Goal: Transaction & Acquisition: Obtain resource

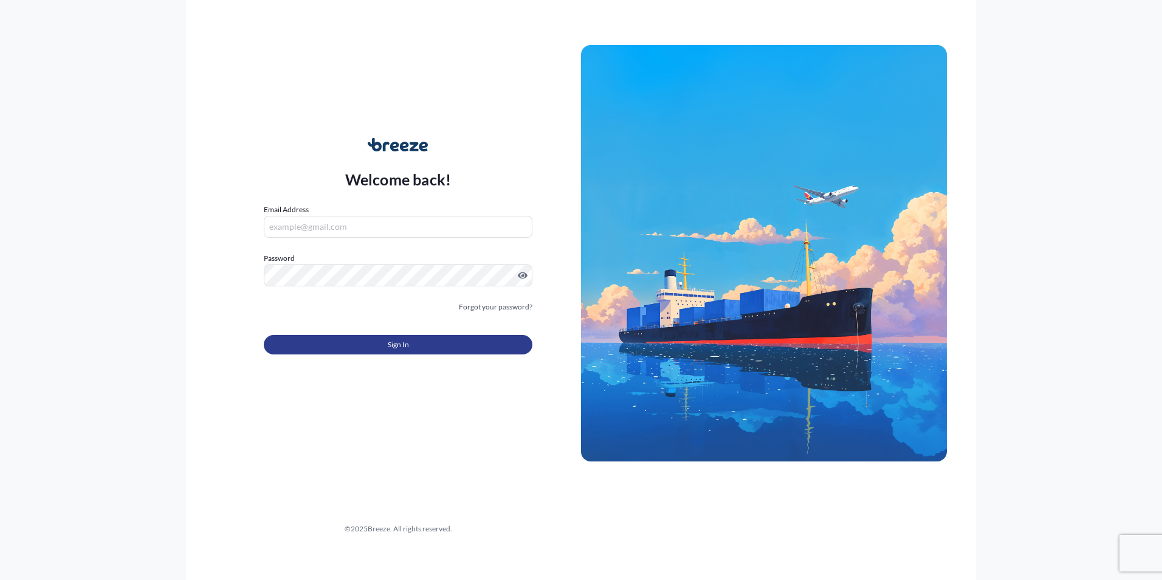
type input "[EMAIL_ADDRESS][DOMAIN_NAME]"
click at [388, 343] on span "Sign In" at bounding box center [398, 344] width 21 height 12
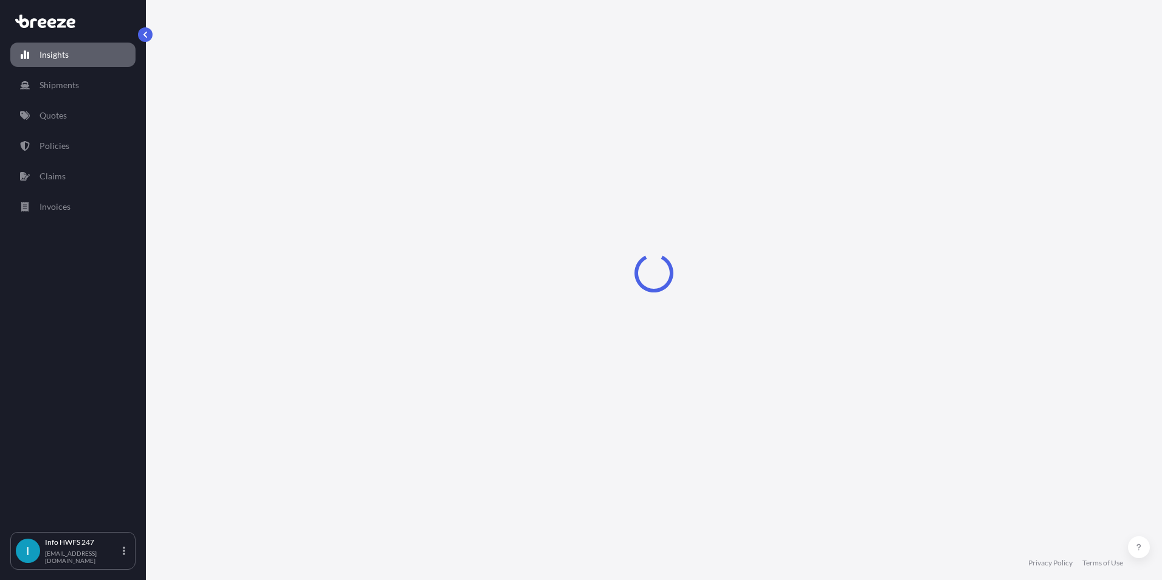
select select "2025"
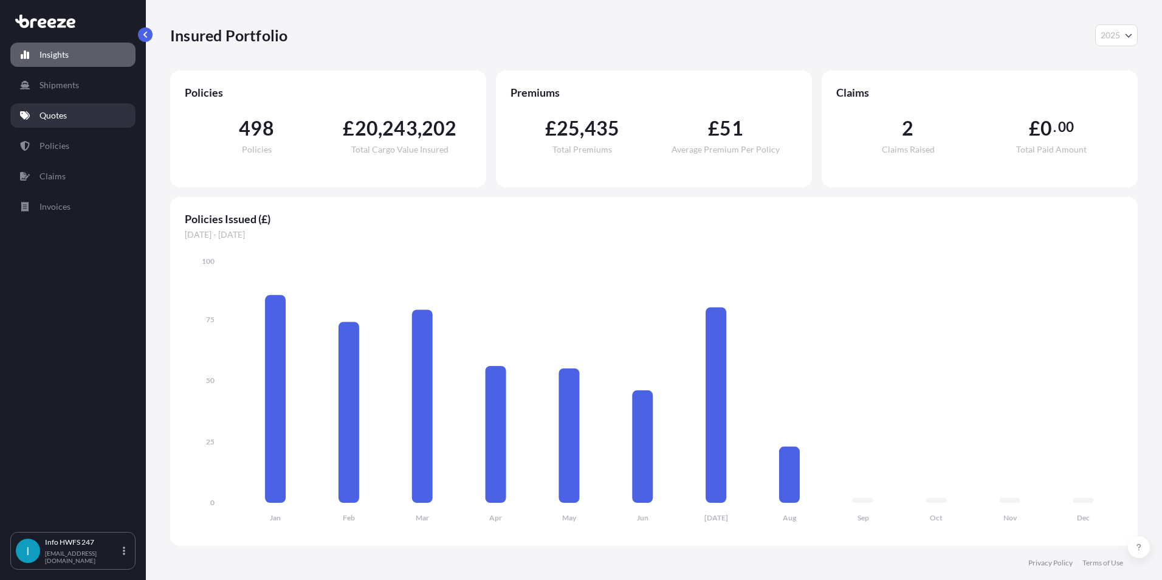
click at [70, 108] on link "Quotes" at bounding box center [72, 115] width 125 height 24
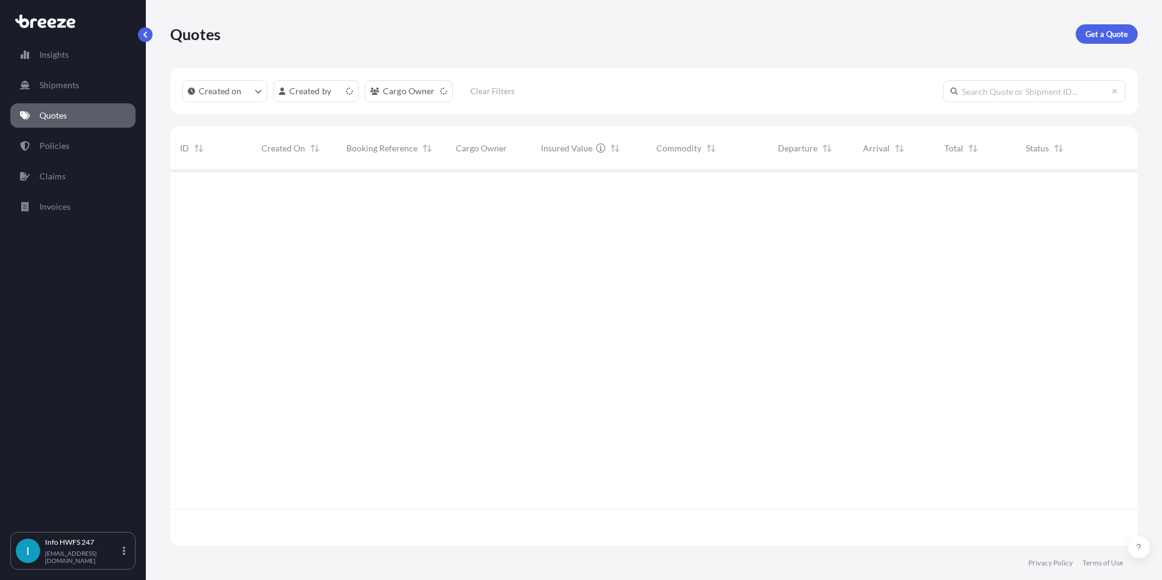
scroll to position [373, 958]
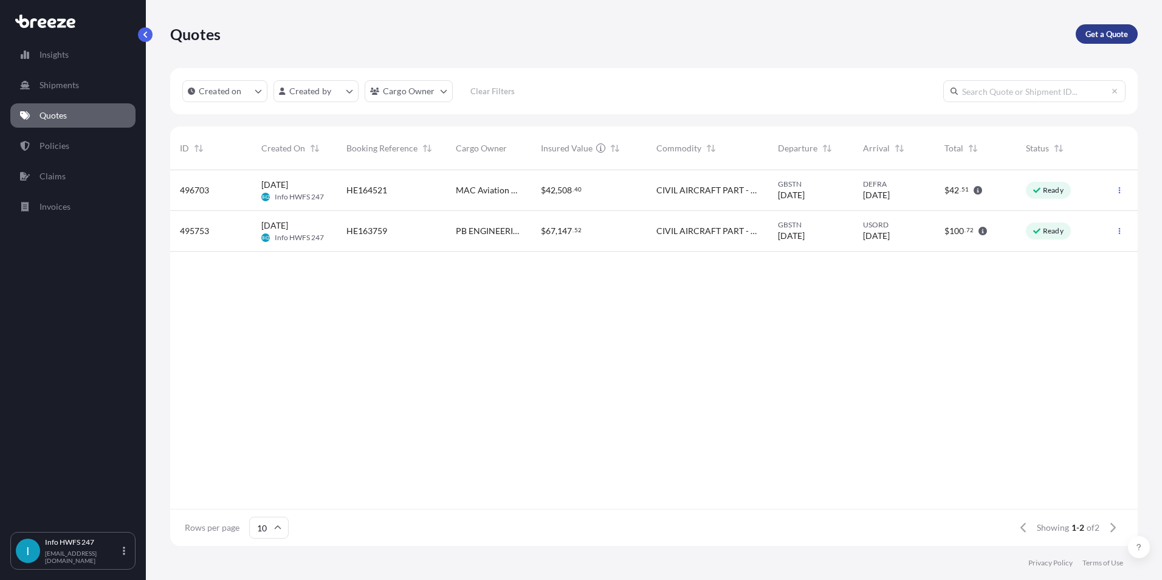
click at [1095, 33] on p "Get a Quote" at bounding box center [1106, 34] width 43 height 12
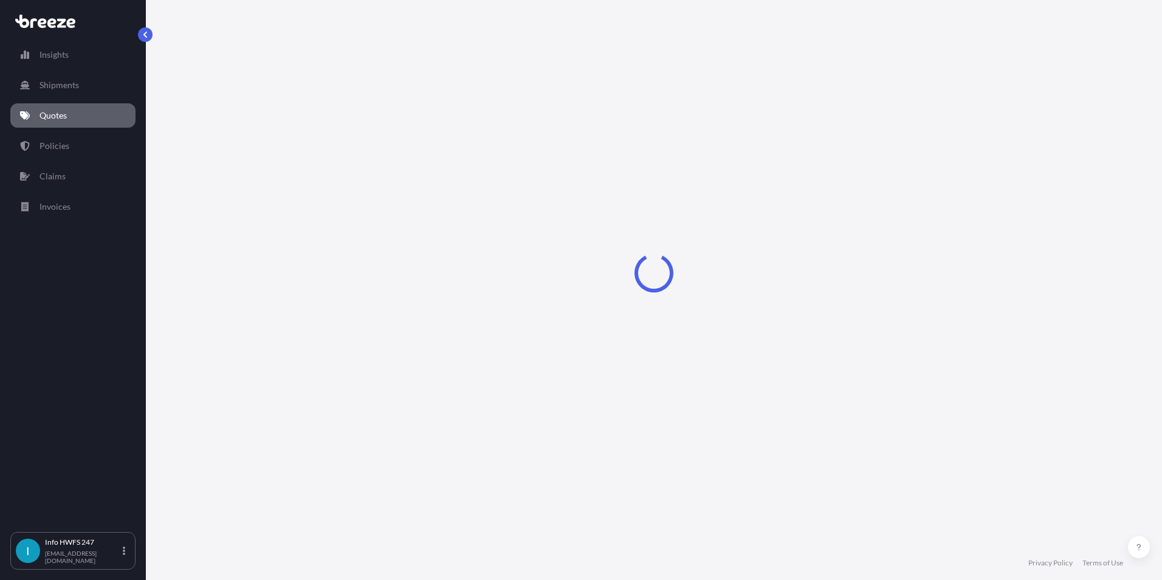
select select "Air"
select select "1"
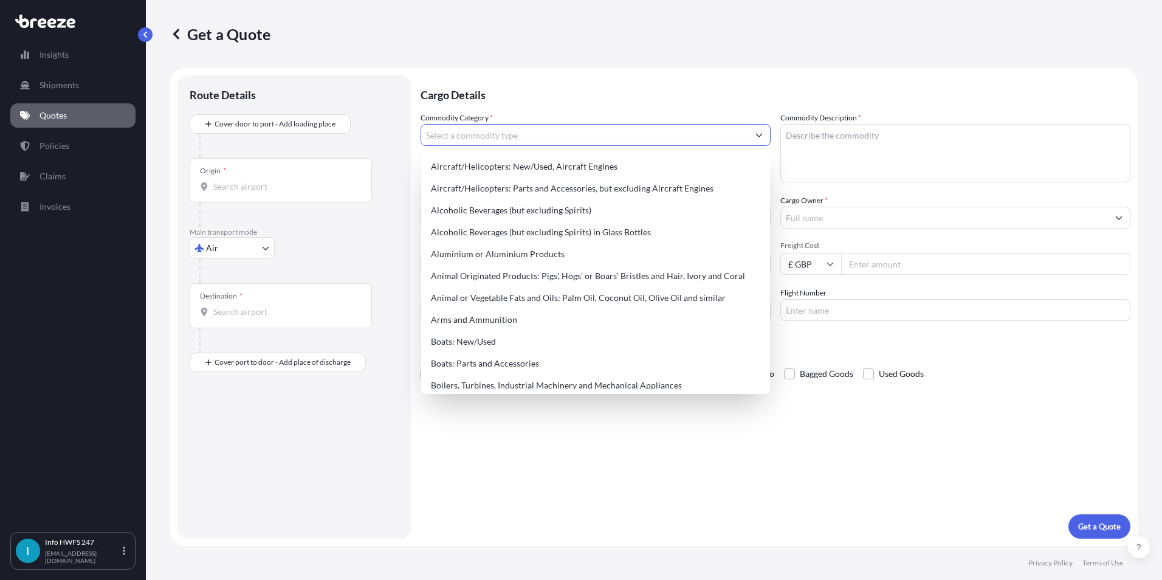
click at [463, 138] on input "Commodity Category *" at bounding box center [584, 135] width 327 height 22
click at [467, 183] on div "Aircraft/Helicopters: Parts and Accessories, but excluding Aircraft Engines" at bounding box center [595, 188] width 339 height 22
type input "Aircraft/Helicopters: Parts and Accessories, but excluding Aircraft Engines"
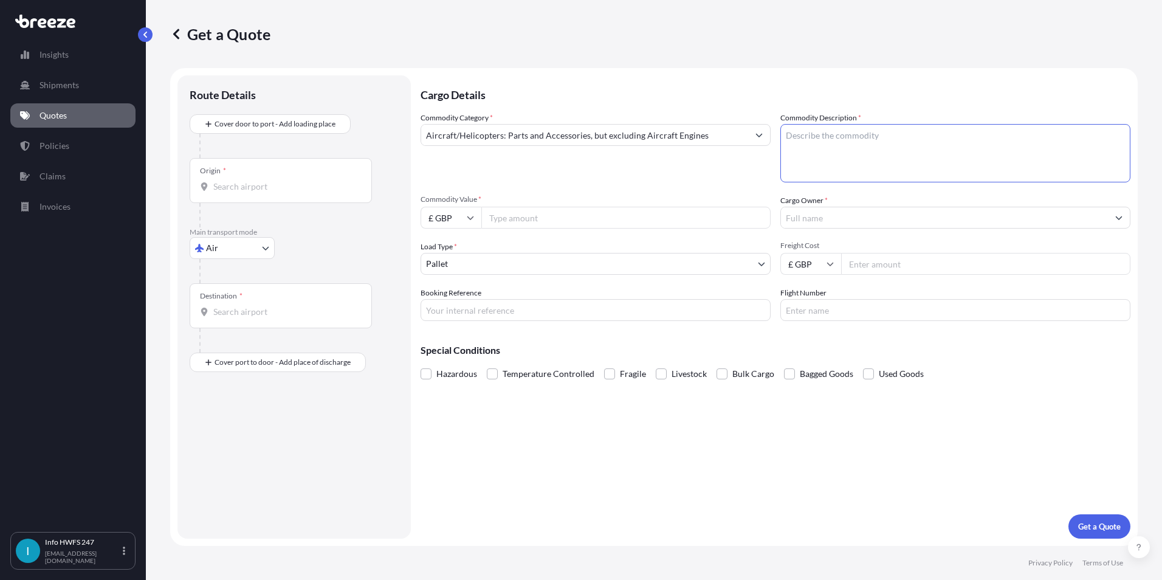
click at [856, 156] on textarea "Commodity Description *" at bounding box center [955, 153] width 350 height 58
type textarea "BRAKE ASSY"
click at [521, 220] on input "Commodity Value *" at bounding box center [625, 218] width 289 height 22
click at [436, 221] on input "£ GBP" at bounding box center [451, 218] width 61 height 22
click at [454, 300] on div "$ USD" at bounding box center [450, 301] width 51 height 23
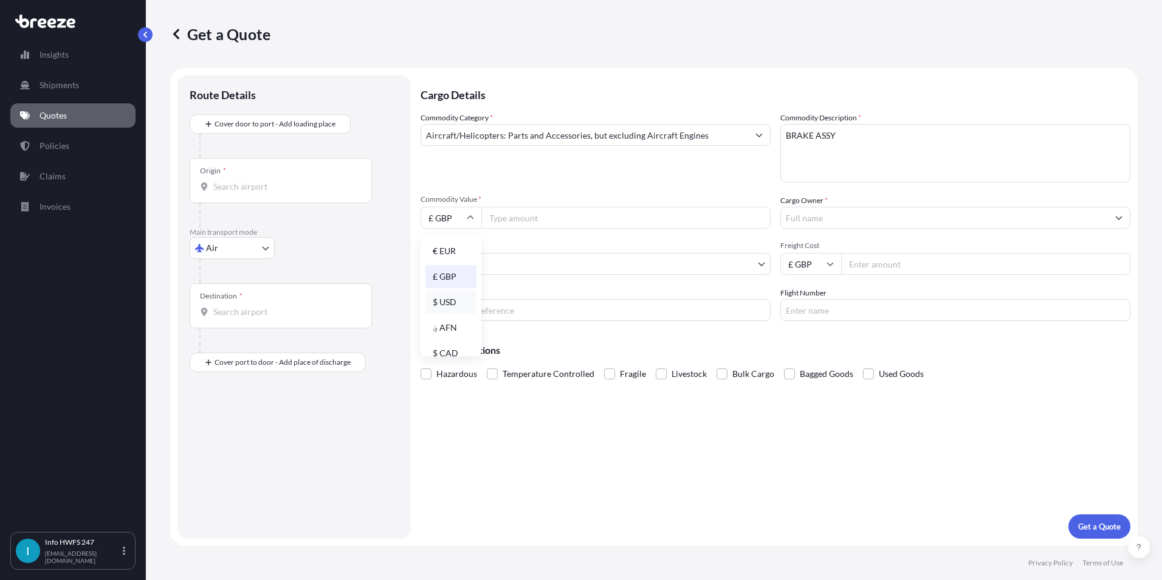
type input "$ USD"
click at [548, 217] on input "Commodity Value *" at bounding box center [625, 218] width 289 height 22
click at [578, 267] on body "Insights Shipments Quotes Policies Claims Invoices I Info HWFS 247 [EMAIL_ADDRE…" at bounding box center [581, 290] width 1162 height 580
click at [556, 218] on input "2476396.00" at bounding box center [625, 218] width 289 height 22
drag, startPoint x: 561, startPoint y: 219, endPoint x: 441, endPoint y: 221, distance: 119.7
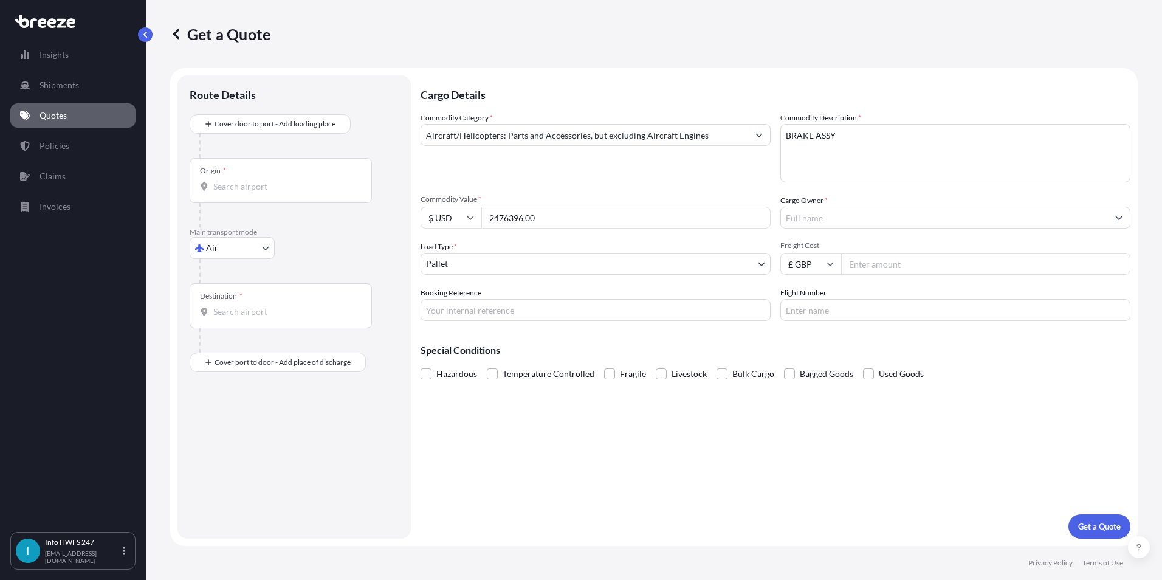
click at [441, 221] on div "$ USD 2476396.00" at bounding box center [596, 218] width 350 height 22
type input "2476396.00"
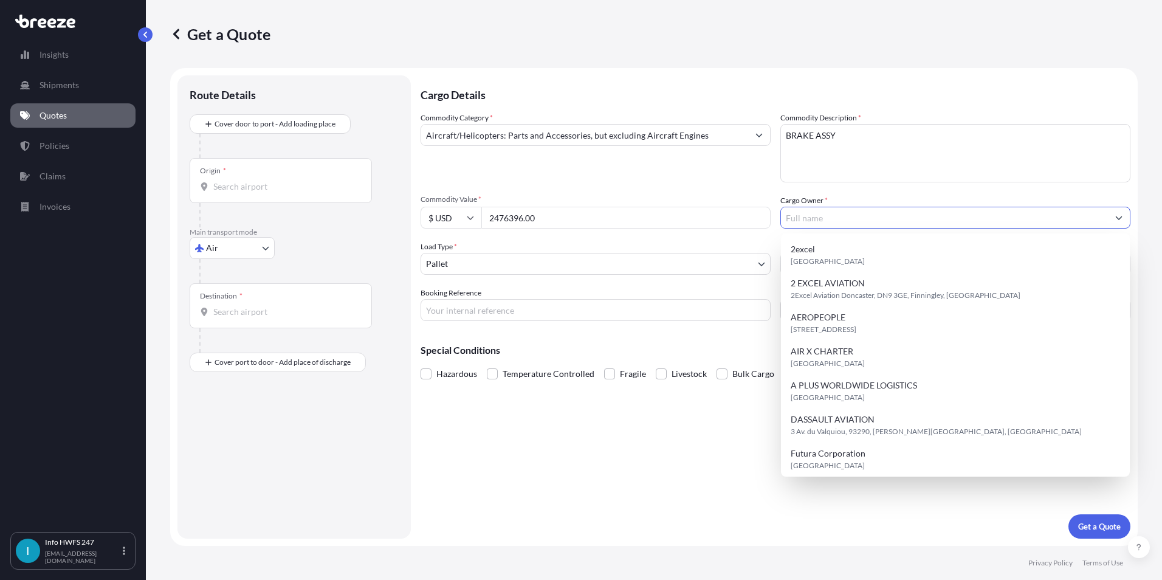
click at [853, 218] on input "Cargo Owner *" at bounding box center [944, 218] width 327 height 22
type input "harrods"
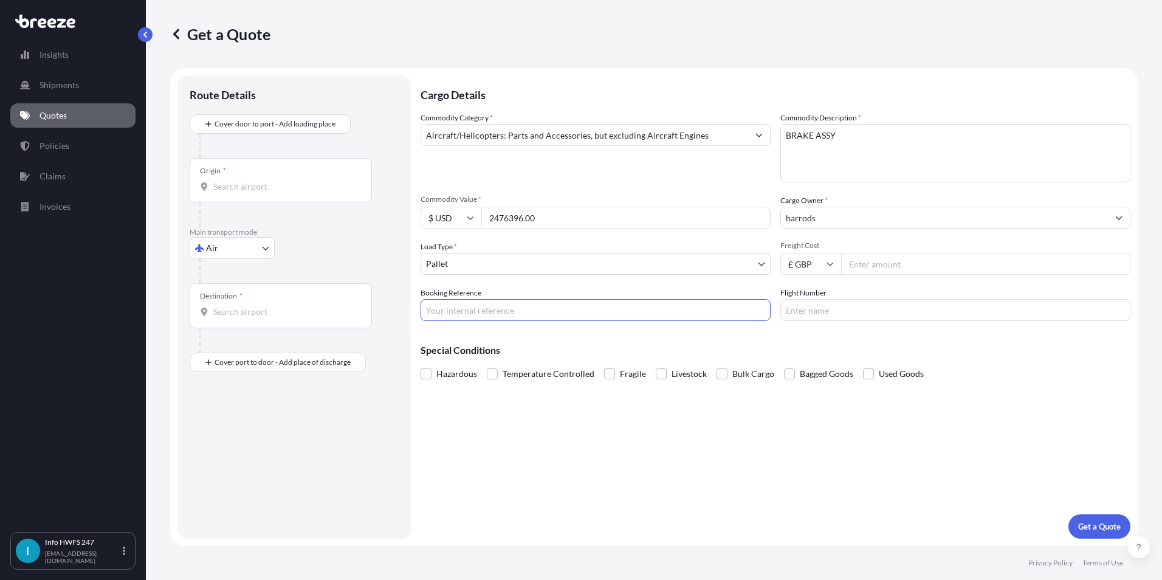
click at [524, 306] on input "Booking Reference" at bounding box center [596, 310] width 350 height 22
type input "QUOTE"
click at [744, 443] on div "Cargo Details Commodity Category * Aircraft/Helicopters: Parts and Accessories,…" at bounding box center [776, 306] width 710 height 463
click at [1085, 526] on p "Get a Quote" at bounding box center [1099, 526] width 43 height 12
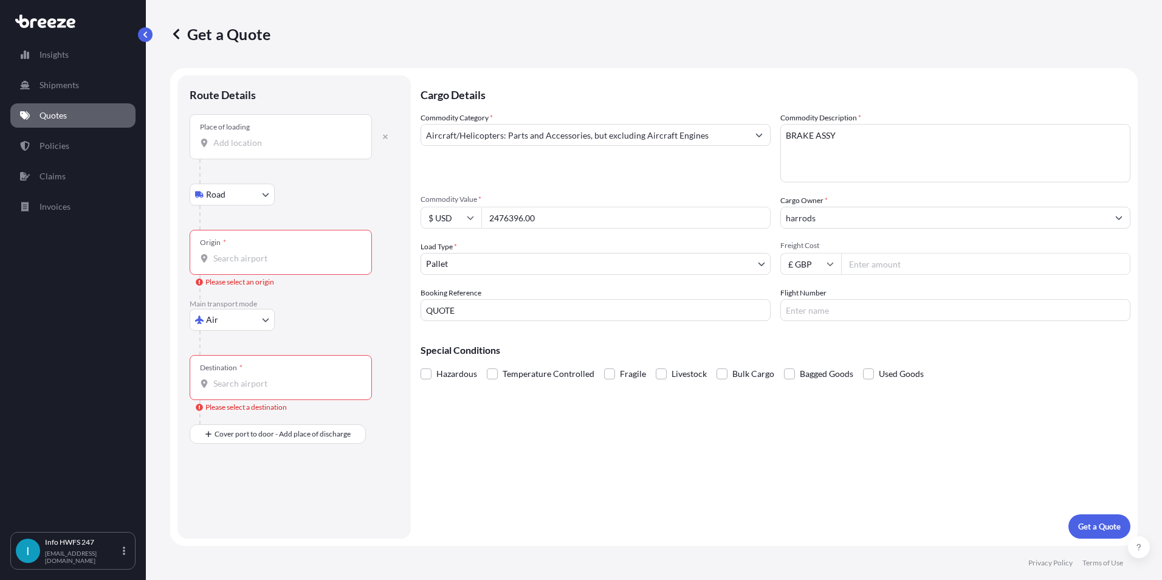
click at [242, 143] on input "Place of loading" at bounding box center [284, 143] width 143 height 12
type input "[STREET_ADDRESS]"
click at [233, 261] on input "Origin * Please select an origin" at bounding box center [284, 263] width 143 height 12
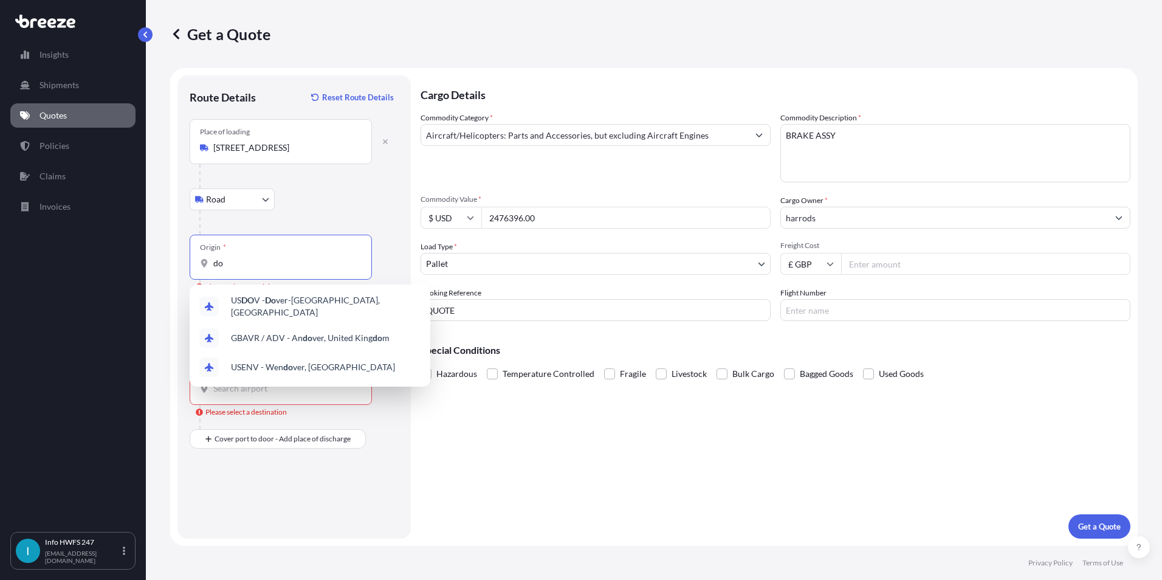
type input "d"
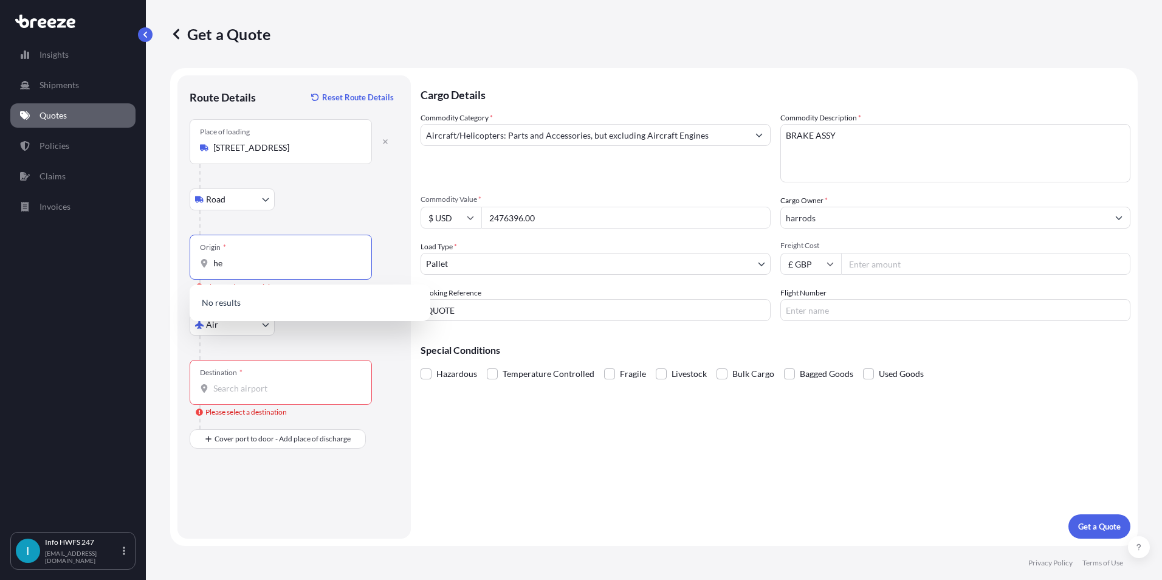
type input "h"
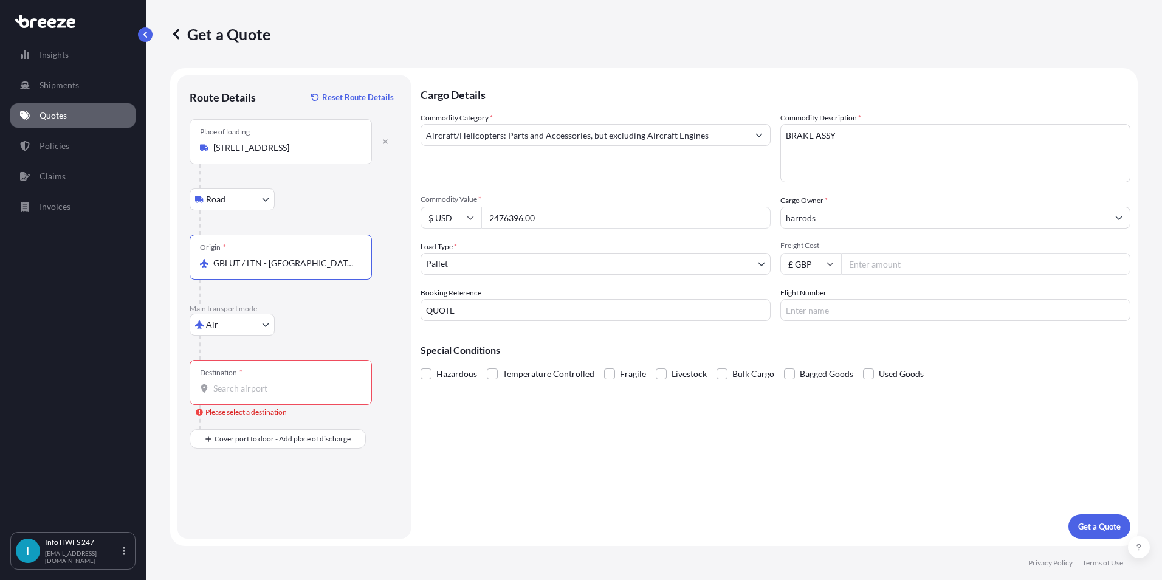
type input "GBLUT / LTN - [GEOGRAPHIC_DATA], [GEOGRAPHIC_DATA]"
click at [244, 325] on body "1 option available. Insights Shipments Quotes Policies Claims Invoices I Info H…" at bounding box center [581, 290] width 1162 height 580
click at [236, 405] on div "Road" at bounding box center [231, 400] width 75 height 22
select select "Road"
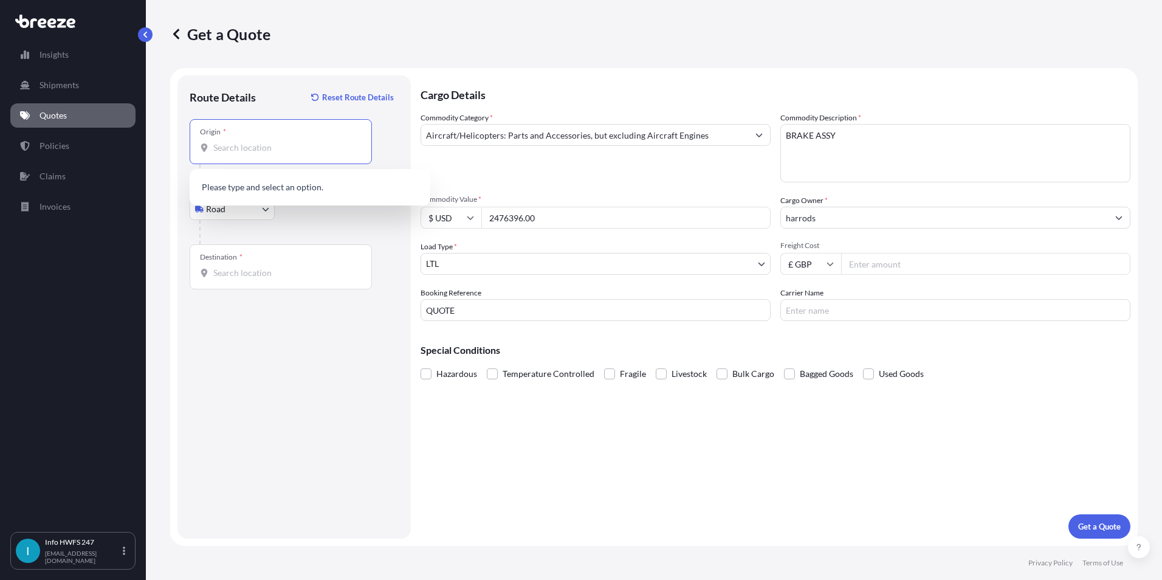
click at [228, 150] on input "Origin *" at bounding box center [284, 148] width 143 height 12
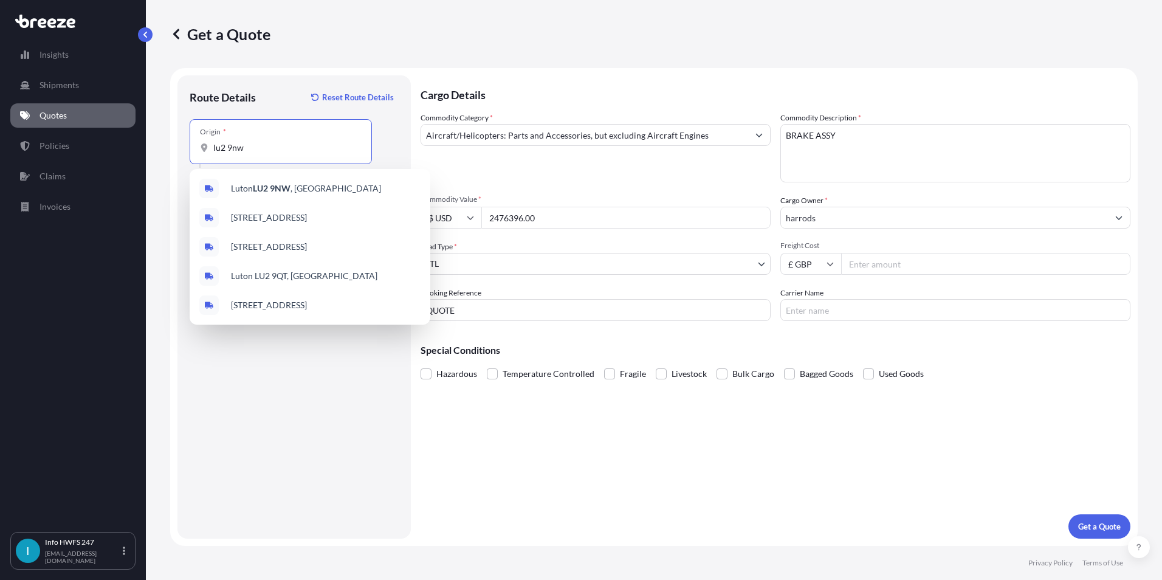
type input "lu2 9nw"
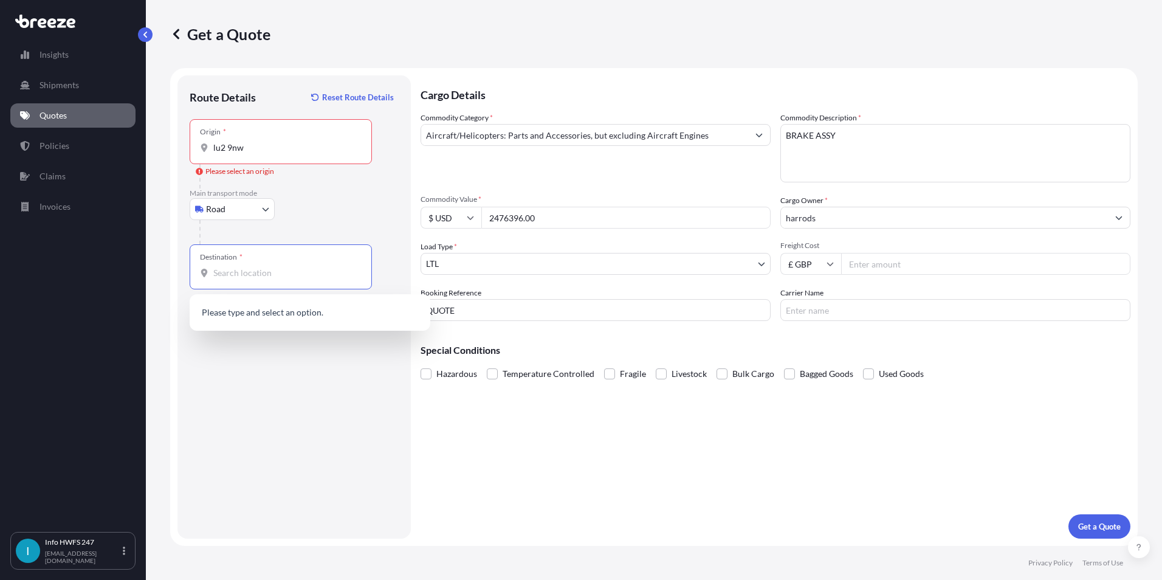
click at [275, 146] on input "lu2 9nw" at bounding box center [284, 148] width 143 height 12
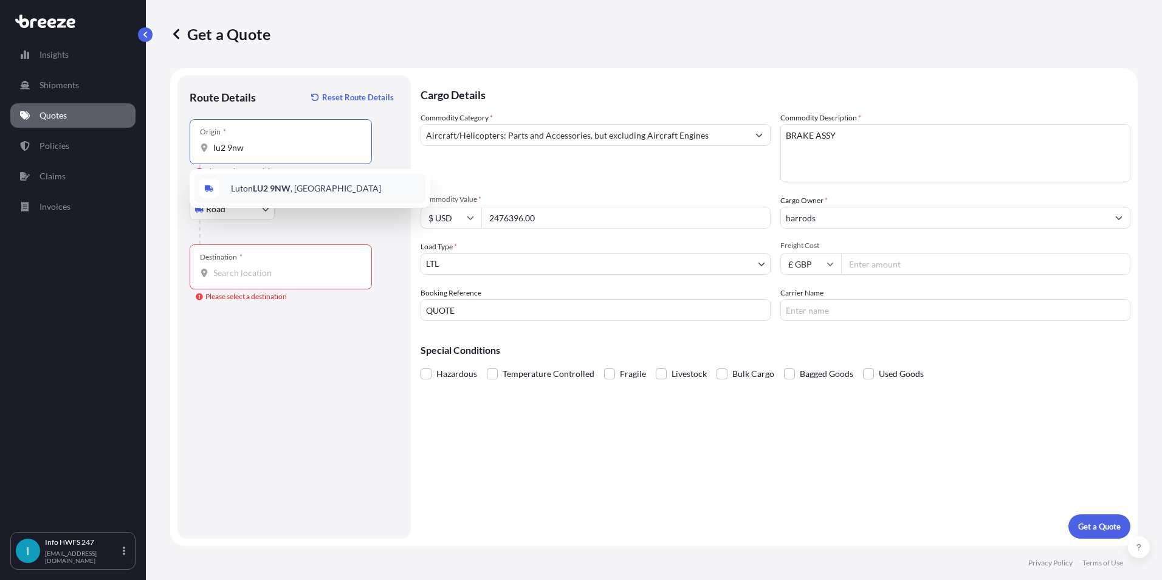
click at [269, 193] on span "[STREET_ADDRESS]" at bounding box center [306, 188] width 150 height 12
type input "[STREET_ADDRESS]"
click at [236, 263] on div "Destination *" at bounding box center [281, 266] width 182 height 45
click at [236, 267] on input "Destination * Please select a destination" at bounding box center [284, 273] width 143 height 12
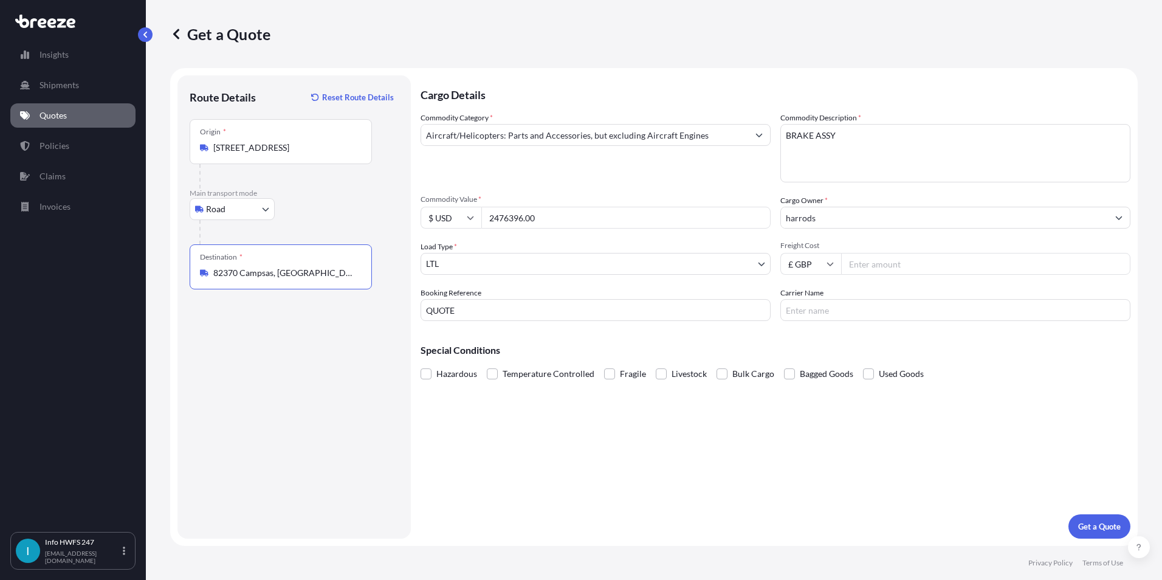
type input "82370 Campsas, [GEOGRAPHIC_DATA]"
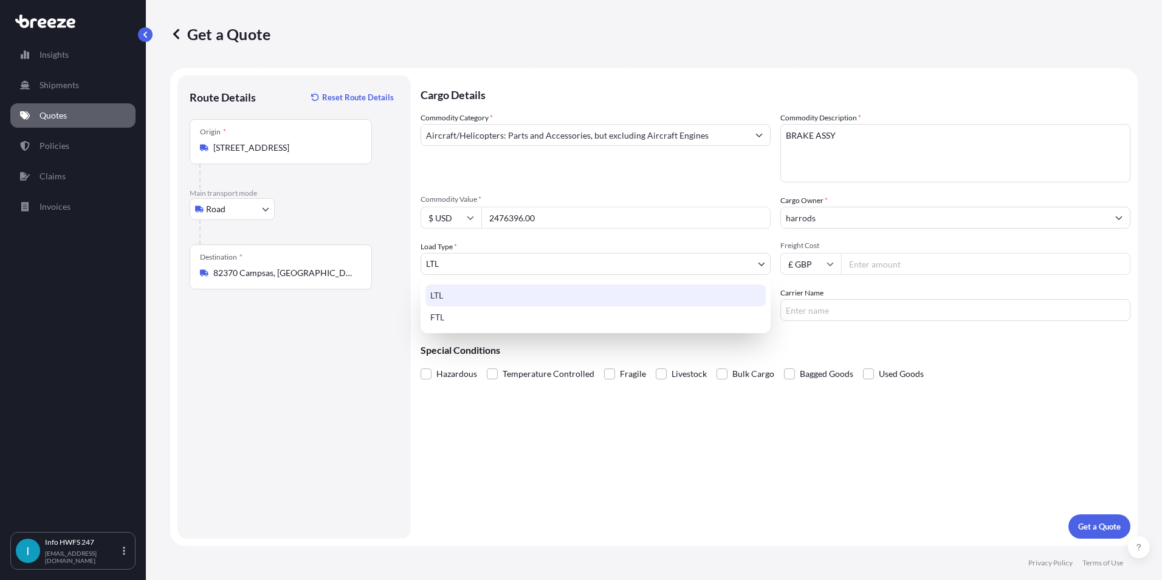
click at [522, 264] on body "5 options available. Insights Shipments Quotes Policies Claims Invoices I Info …" at bounding box center [581, 290] width 1162 height 580
click at [487, 315] on div "FTL" at bounding box center [595, 317] width 340 height 22
select select "2"
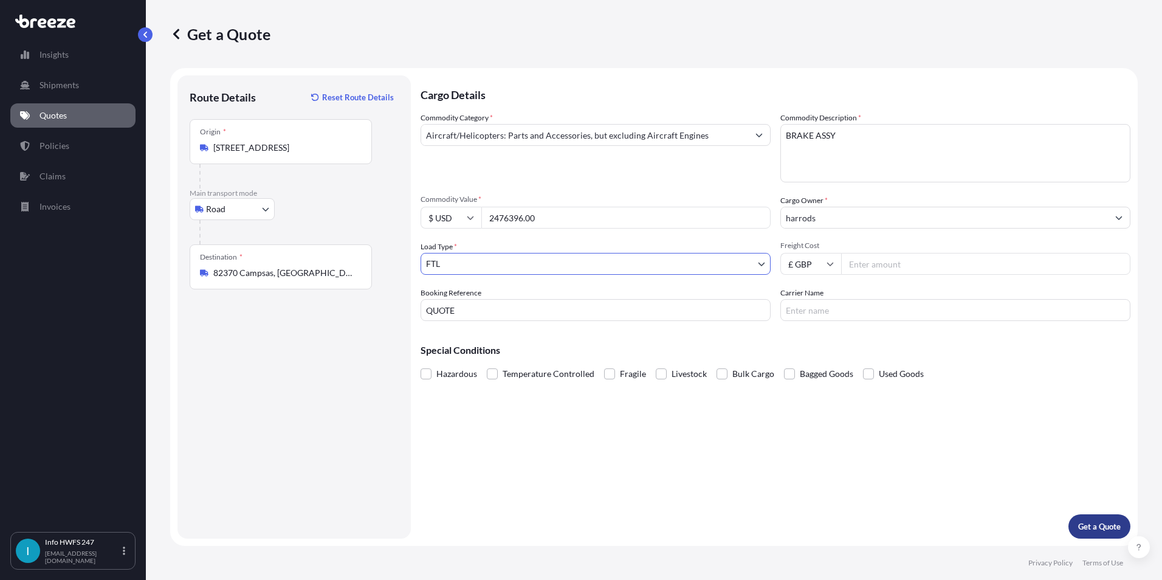
click at [1101, 529] on p "Get a Quote" at bounding box center [1099, 526] width 43 height 12
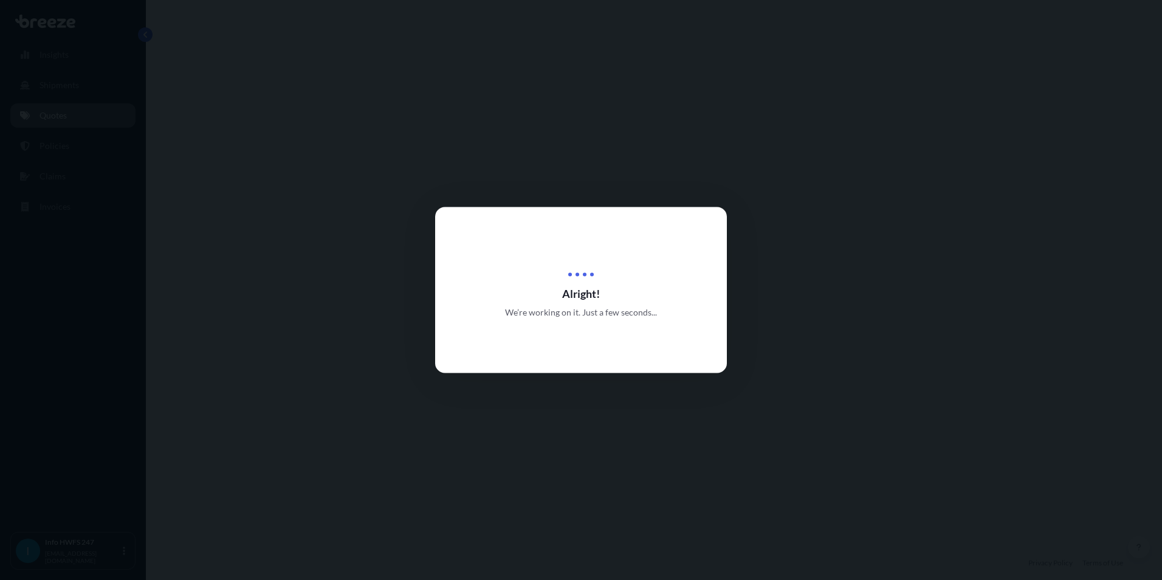
select select "Road"
select select "2"
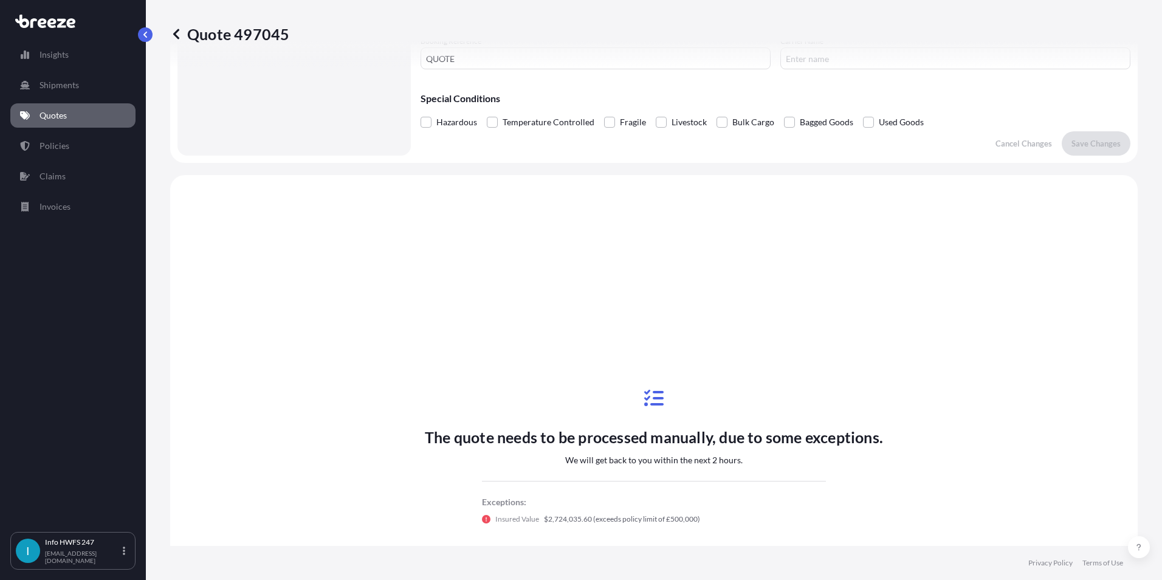
scroll to position [366, 0]
